Goal: Transaction & Acquisition: Purchase product/service

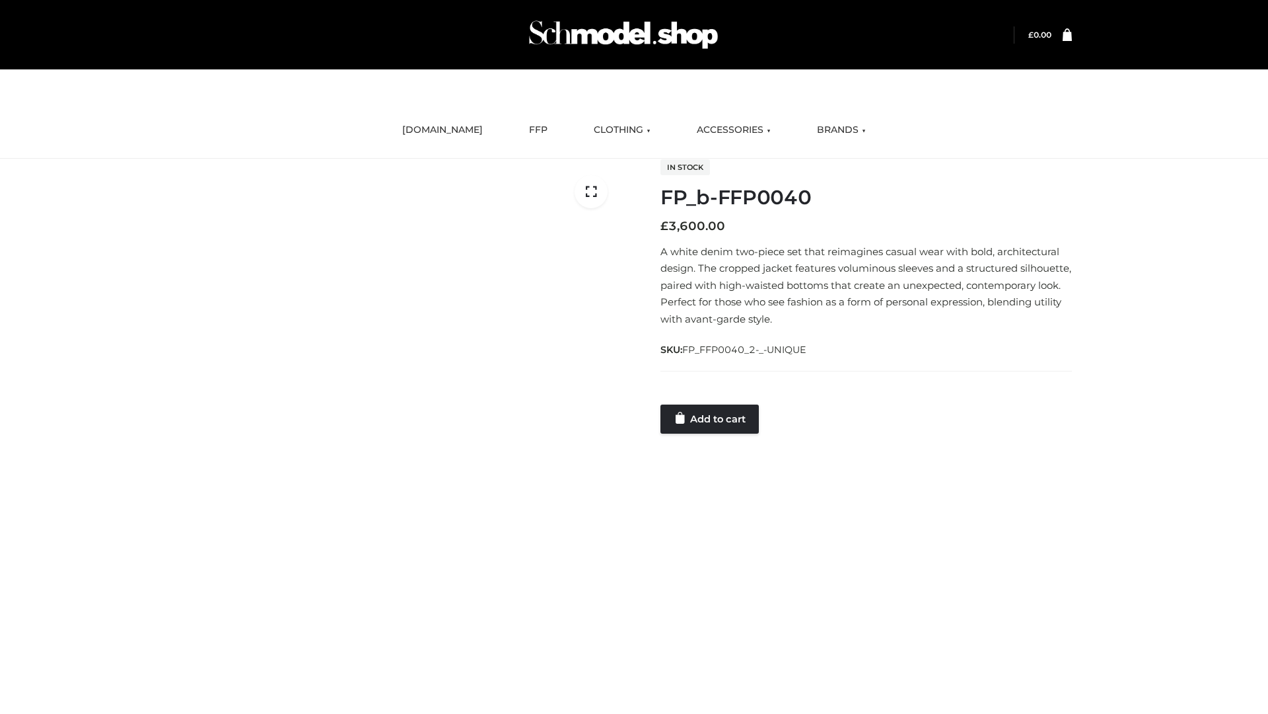
click at [711, 418] on link "Add to cart" at bounding box center [710, 418] width 98 height 29
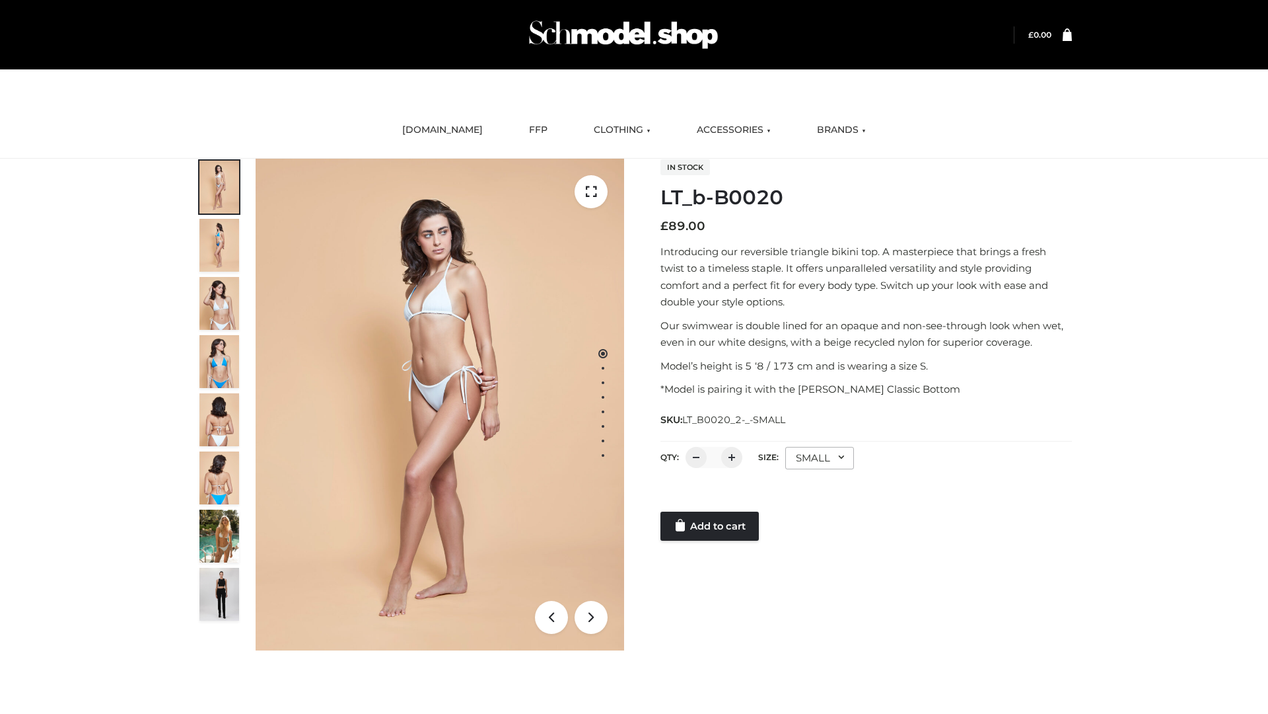
click at [711, 526] on link "Add to cart" at bounding box center [710, 525] width 98 height 29
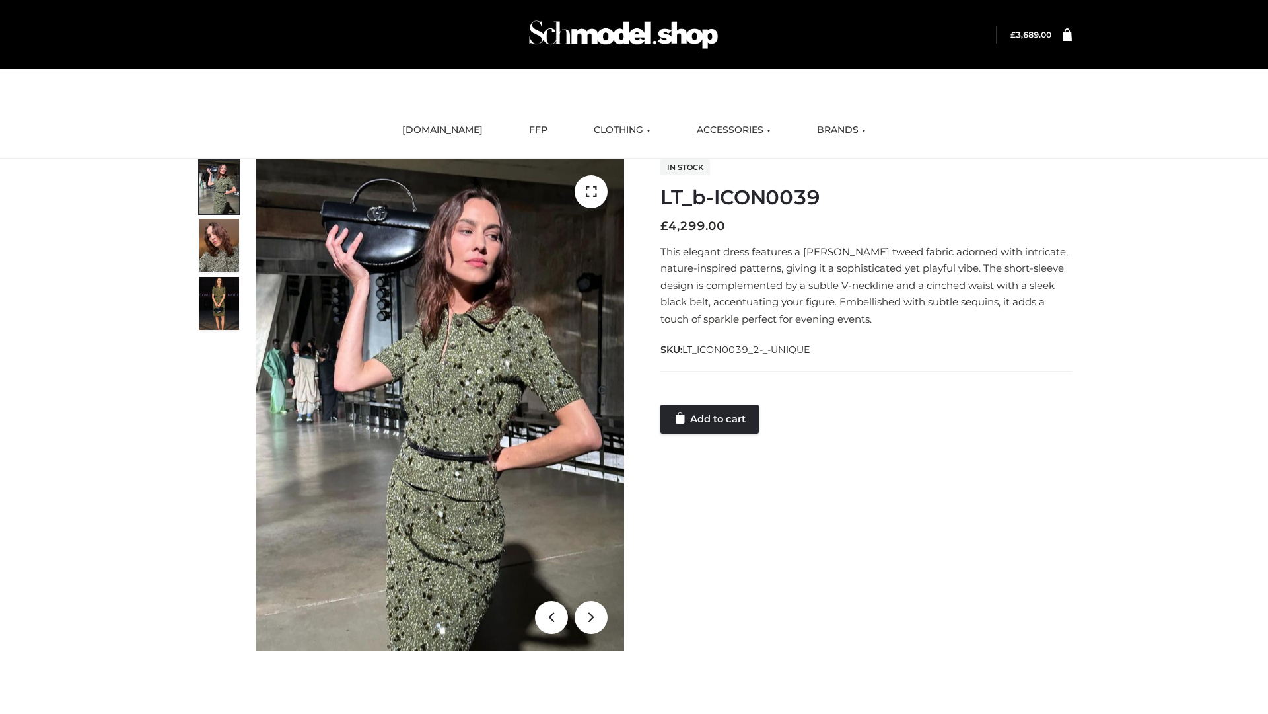
click at [711, 418] on link "Add to cart" at bounding box center [710, 418] width 98 height 29
